Goal: Navigation & Orientation: Find specific page/section

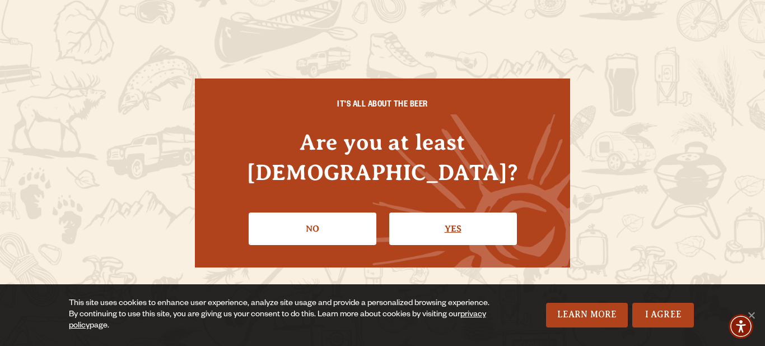
click at [452, 215] on link "Yes" at bounding box center [453, 228] width 128 height 32
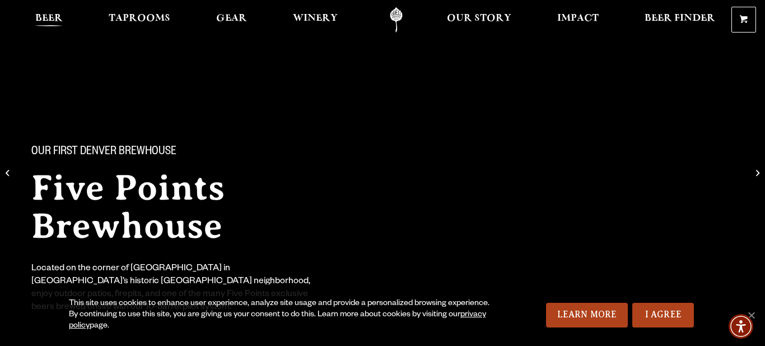
click at [43, 16] on span "Beer" at bounding box center [48, 18] width 27 height 9
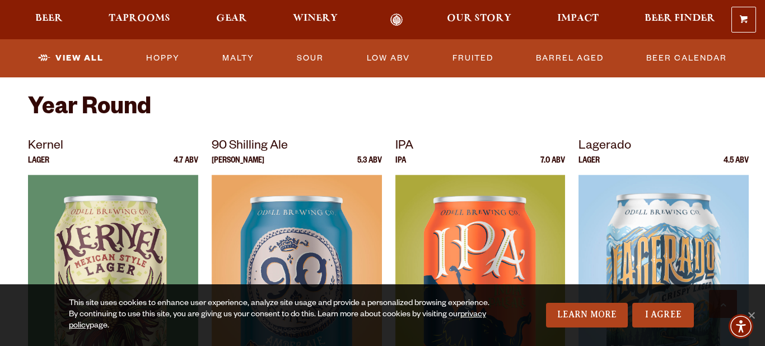
scroll to position [427, 0]
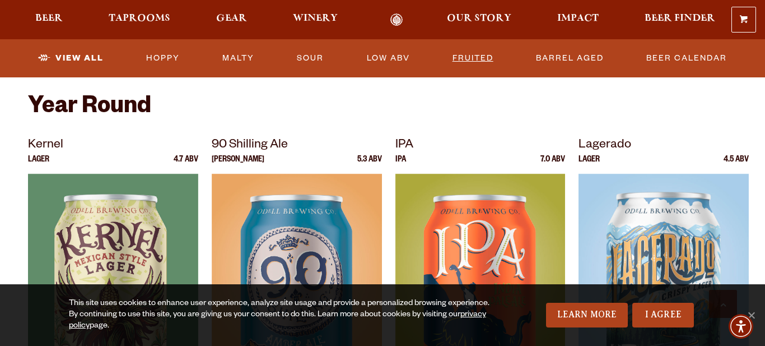
click at [464, 57] on link "Fruited" at bounding box center [473, 58] width 50 height 26
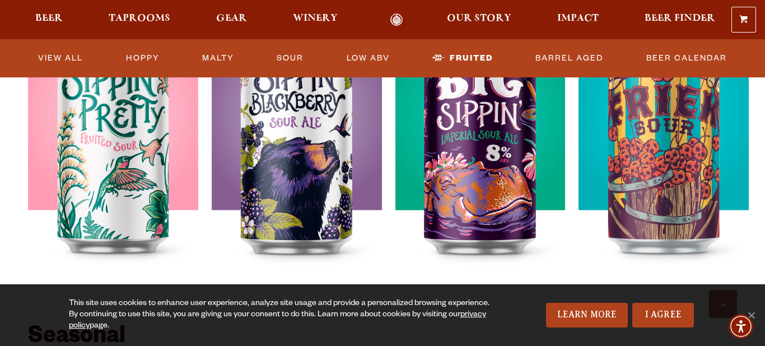
scroll to position [489, 0]
